Goal: Check status: Check status

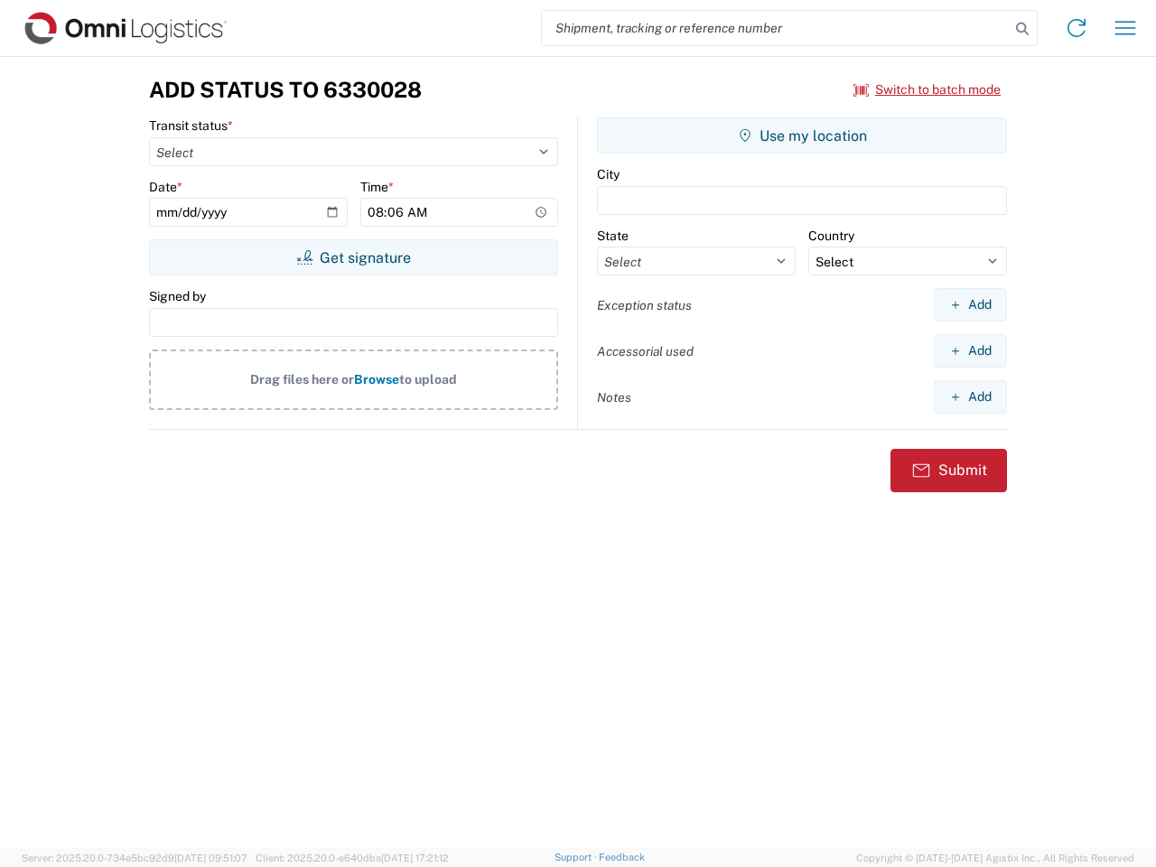
click at [776, 28] on input "search" at bounding box center [776, 28] width 468 height 34
click at [1022, 29] on icon at bounding box center [1021, 28] width 25 height 25
click at [1076, 28] on icon at bounding box center [1076, 28] width 29 height 29
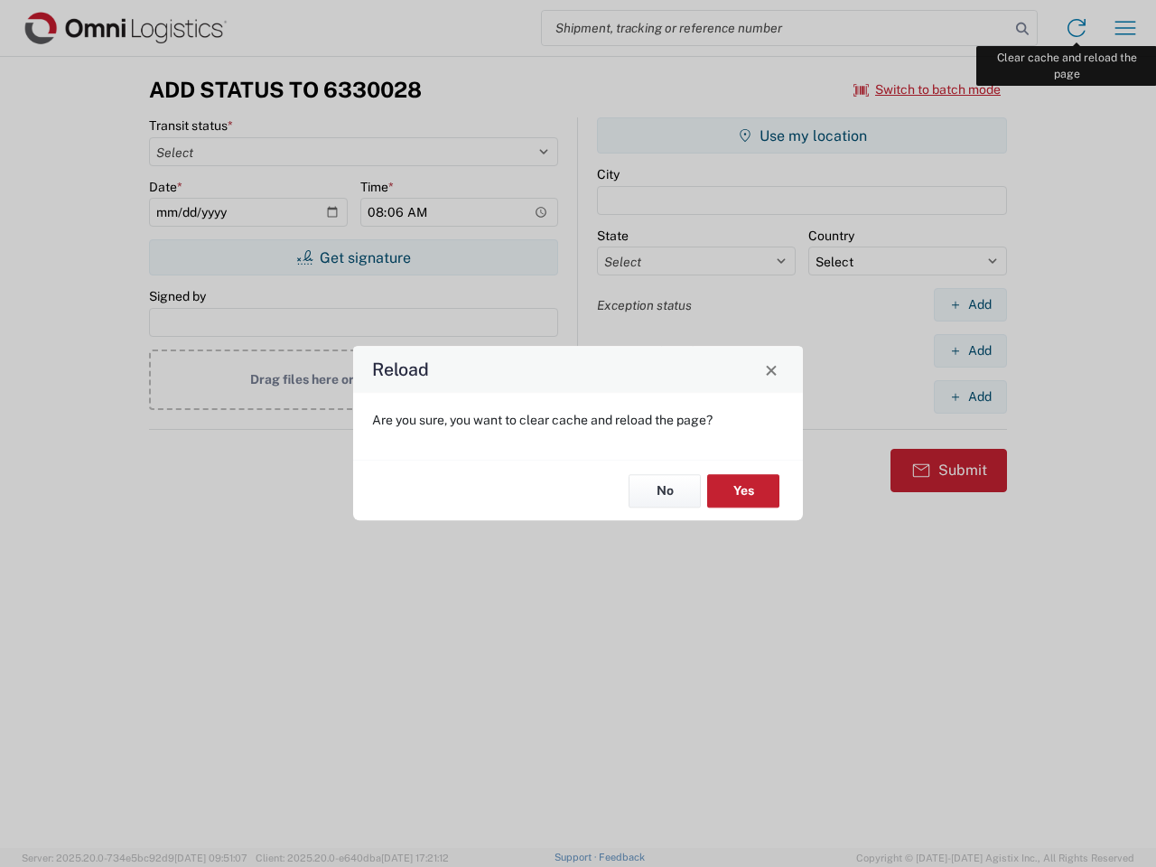
click at [1125, 28] on div "Reload Are you sure, you want to clear cache and reload the page? No Yes" at bounding box center [578, 433] width 1156 height 867
click at [927, 89] on div "Reload Are you sure, you want to clear cache and reload the page? No Yes" at bounding box center [578, 433] width 1156 height 867
click at [353, 257] on div "Reload Are you sure, you want to clear cache and reload the page? No Yes" at bounding box center [578, 433] width 1156 height 867
click at [802, 135] on div "Reload Are you sure, you want to clear cache and reload the page? No Yes" at bounding box center [578, 433] width 1156 height 867
click at [970, 304] on div "Reload Are you sure, you want to clear cache and reload the page? No Yes" at bounding box center [578, 433] width 1156 height 867
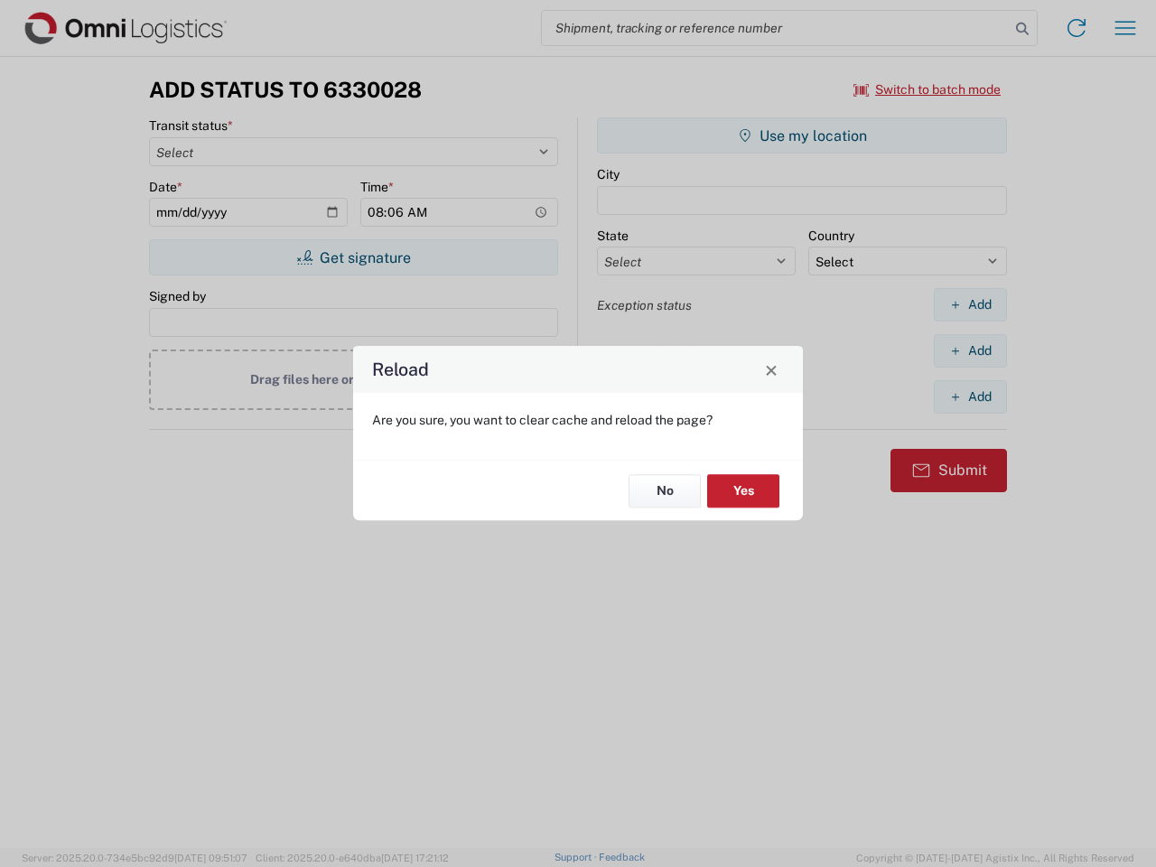
click at [970, 350] on div "Reload Are you sure, you want to clear cache and reload the page? No Yes" at bounding box center [578, 433] width 1156 height 867
click at [970, 396] on div "Reload Are you sure, you want to clear cache and reload the page? No Yes" at bounding box center [578, 433] width 1156 height 867
